Goal: Navigation & Orientation: Find specific page/section

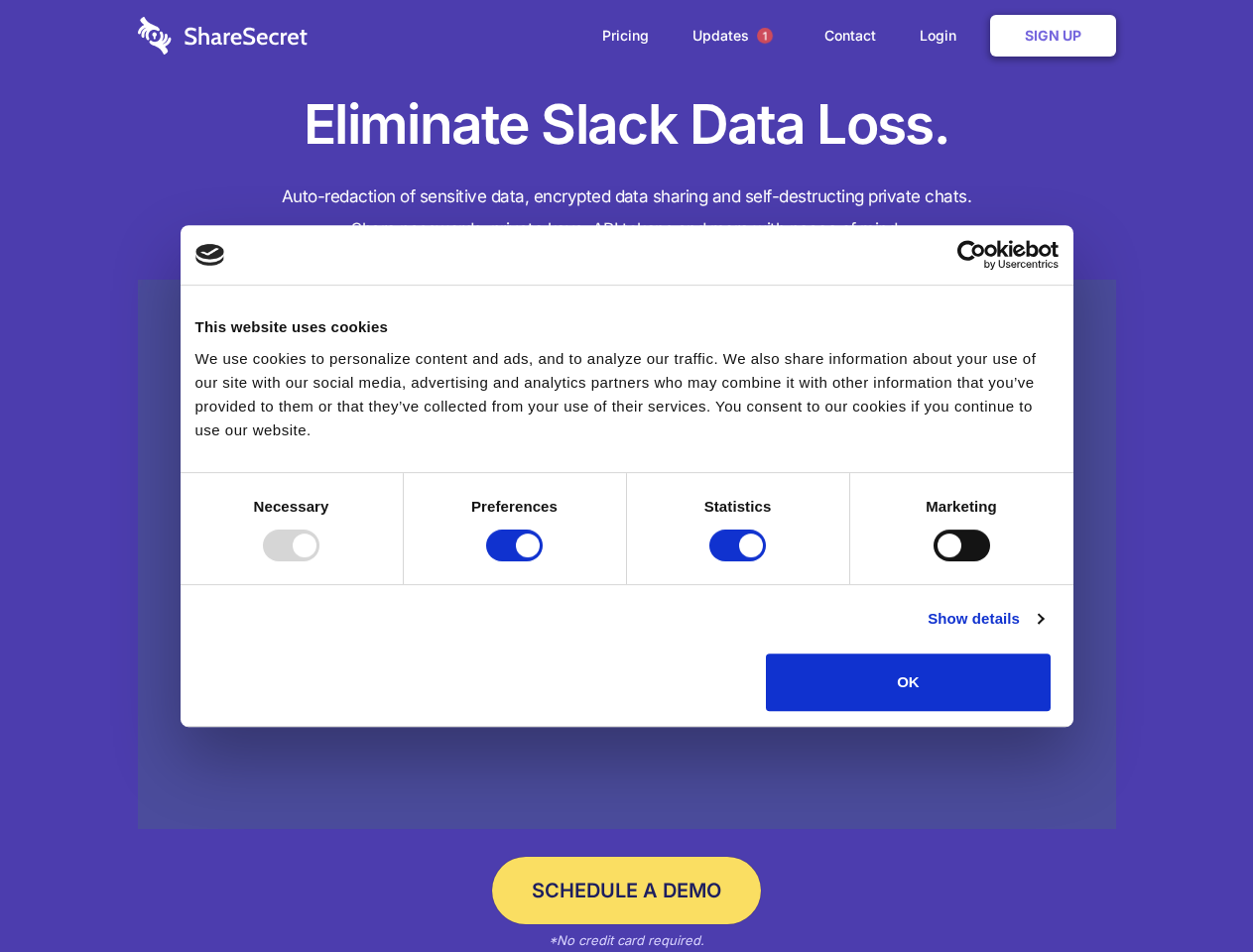
click at [320, 562] on div at bounding box center [291, 546] width 57 height 32
click at [543, 562] on input "Preferences" at bounding box center [514, 546] width 57 height 32
checkbox input "false"
click at [740, 562] on input "Statistics" at bounding box center [737, 546] width 57 height 32
checkbox input "false"
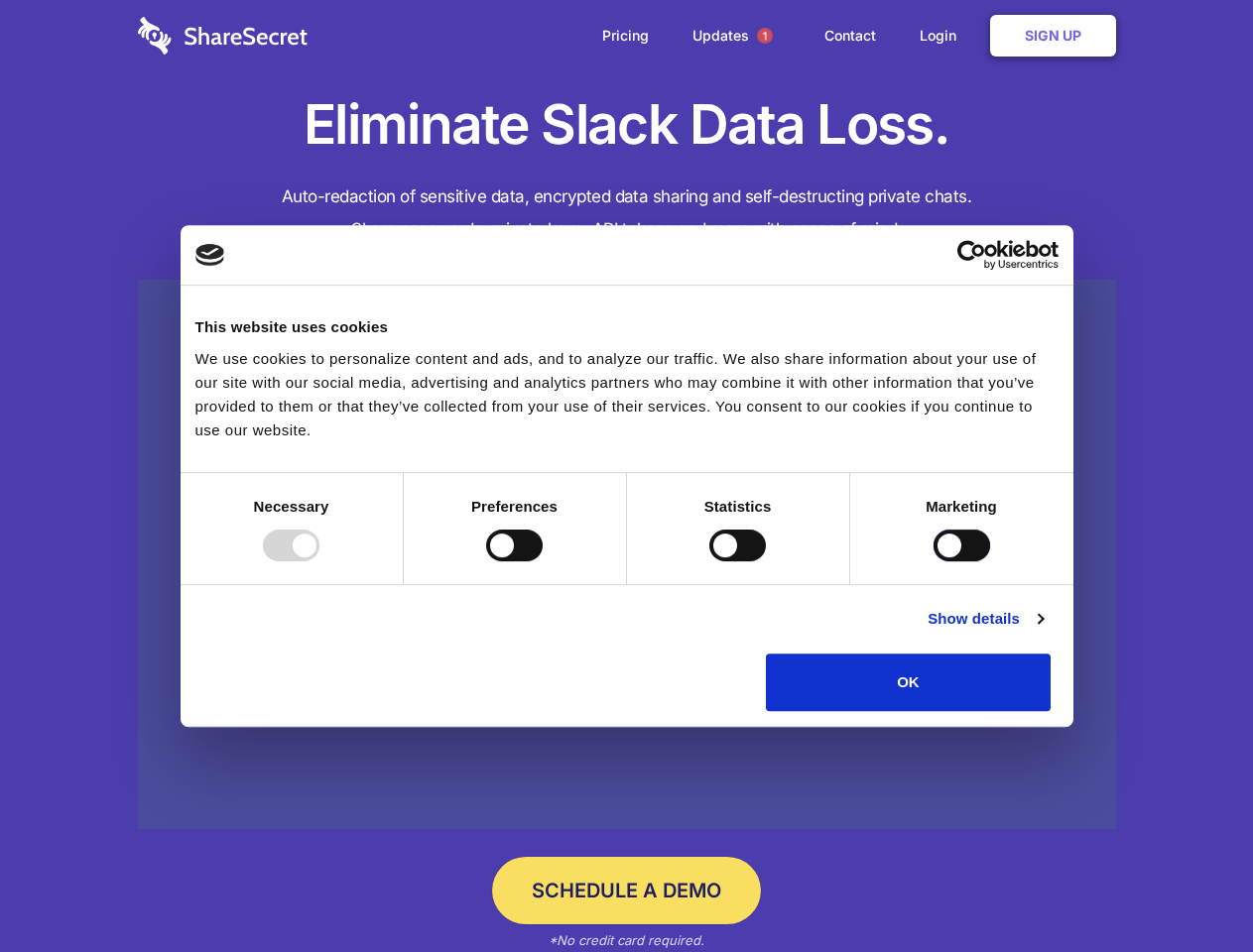
click at [934, 562] on input "Marketing" at bounding box center [962, 546] width 57 height 32
checkbox input "true"
click at [1043, 631] on link "Show details" at bounding box center [986, 619] width 116 height 24
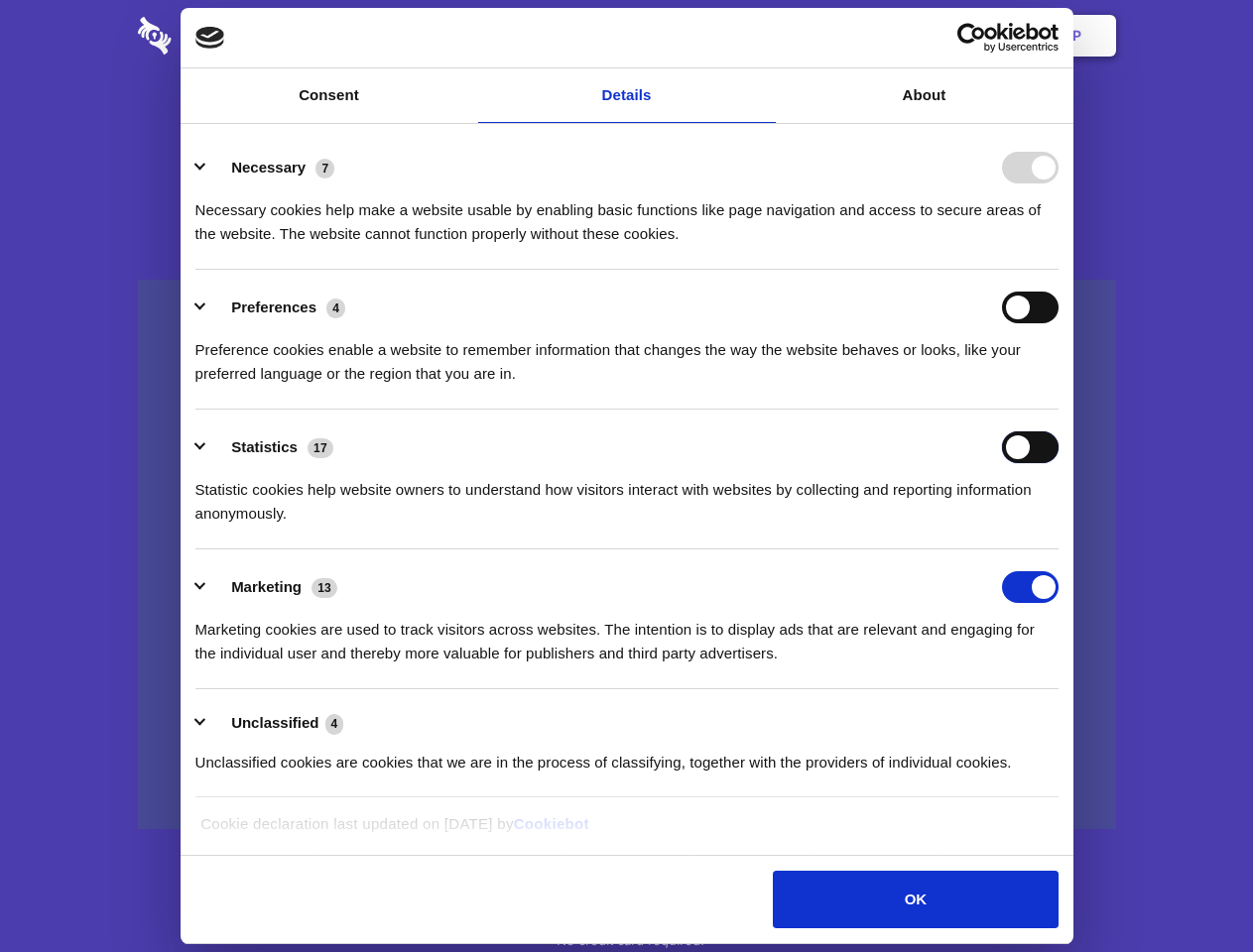
click at [1059, 526] on div "Statistics 17 Statistic cookies help website owners to understand how visitors …" at bounding box center [626, 478] width 864 height 95
click at [764, 36] on span "1" at bounding box center [765, 36] width 16 height 16
